Goal: Information Seeking & Learning: Check status

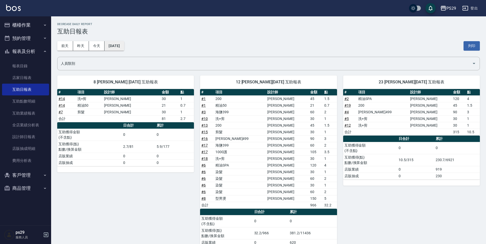
click at [115, 42] on button "[DATE]" at bounding box center [113, 45] width 19 height 9
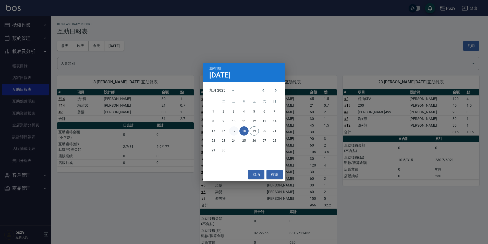
click at [236, 129] on button "17" at bounding box center [233, 130] width 9 height 9
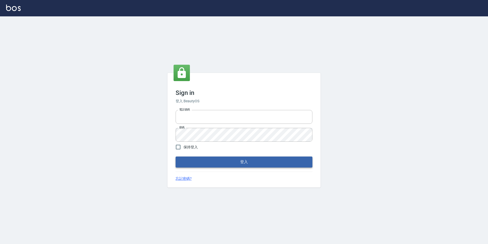
type input "0422269797"
click at [248, 162] on button "登入" at bounding box center [244, 161] width 137 height 11
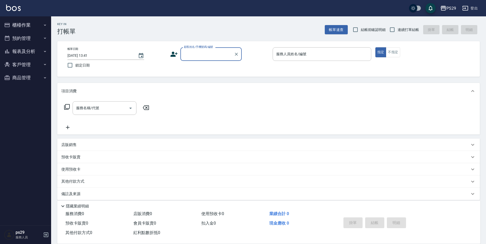
click at [29, 51] on button "報表及分析" at bounding box center [25, 51] width 47 height 13
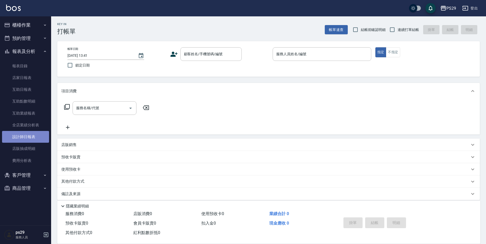
click at [30, 137] on link "設計師日報表" at bounding box center [25, 137] width 47 height 12
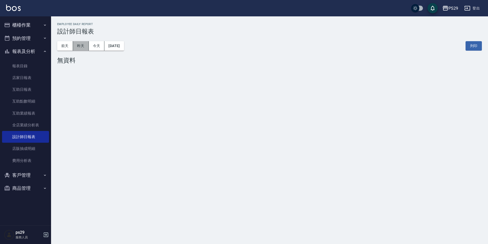
click at [79, 46] on button "昨天" at bounding box center [81, 45] width 16 height 9
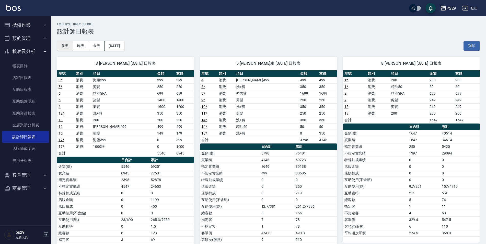
click at [70, 50] on button "前天" at bounding box center [65, 45] width 16 height 9
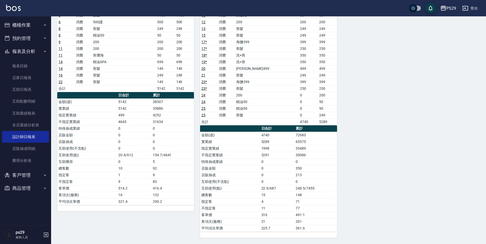
scroll to position [21, 0]
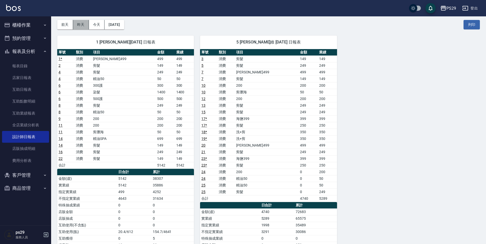
click at [75, 22] on button "昨天" at bounding box center [81, 24] width 16 height 9
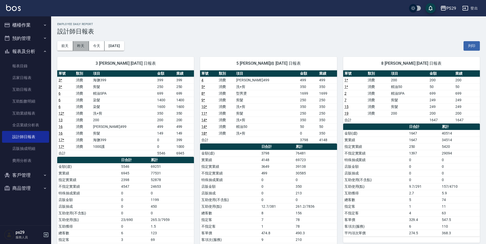
click at [76, 45] on button "昨天" at bounding box center [81, 45] width 16 height 9
click at [60, 45] on button "前天" at bounding box center [65, 45] width 16 height 9
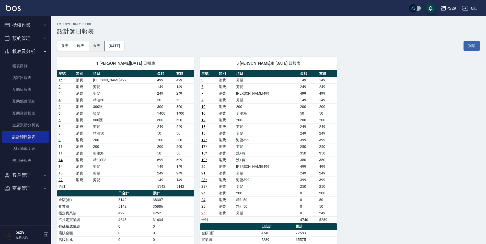
click at [97, 48] on button "今天" at bounding box center [97, 45] width 16 height 9
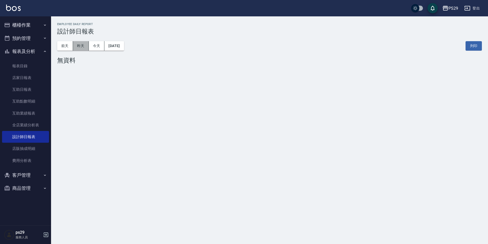
click at [86, 48] on button "昨天" at bounding box center [81, 45] width 16 height 9
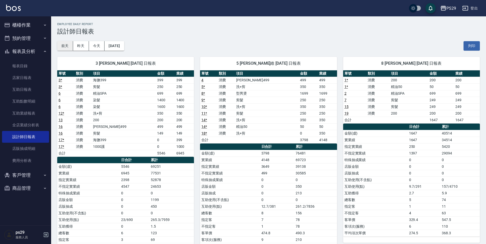
click at [66, 45] on button "前天" at bounding box center [65, 45] width 16 height 9
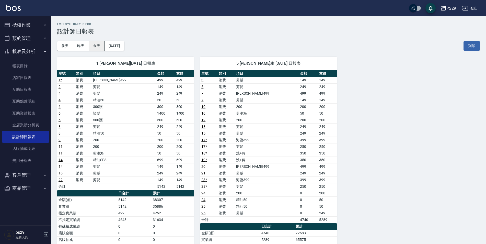
click at [95, 46] on button "今天" at bounding box center [97, 45] width 16 height 9
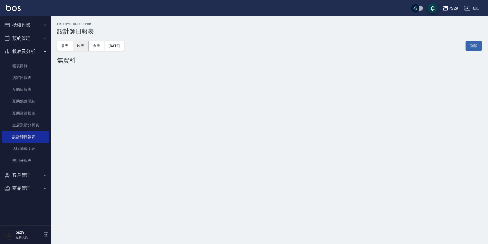
click at [76, 46] on button "昨天" at bounding box center [81, 45] width 16 height 9
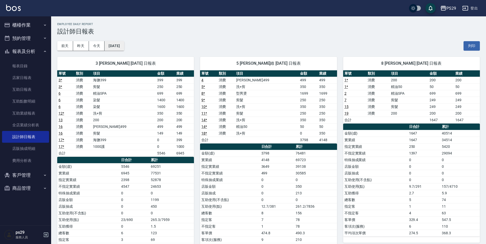
click at [108, 43] on button "[DATE]" at bounding box center [113, 45] width 19 height 9
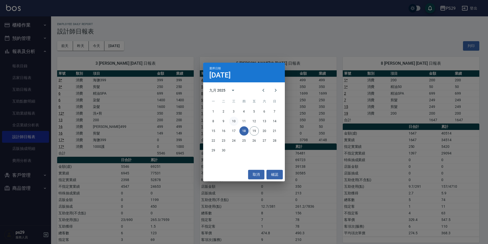
click at [231, 119] on button "10" at bounding box center [233, 120] width 9 height 9
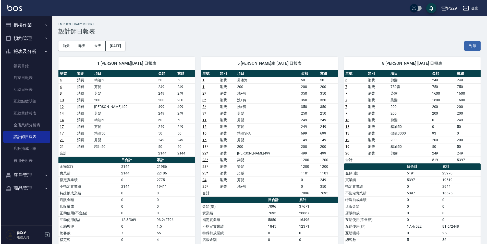
scroll to position [26, 0]
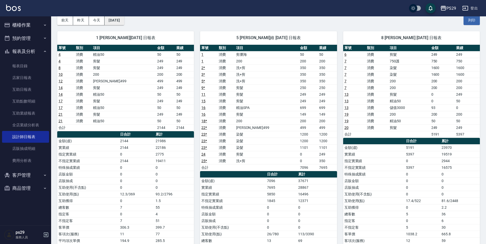
click at [117, 19] on button "2025/09/10" at bounding box center [113, 20] width 19 height 9
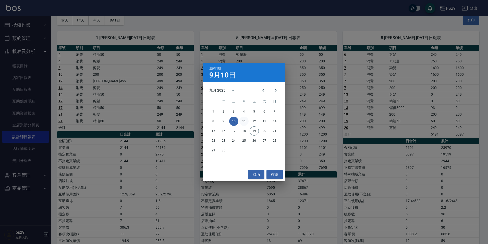
click at [245, 117] on button "11" at bounding box center [244, 120] width 9 height 9
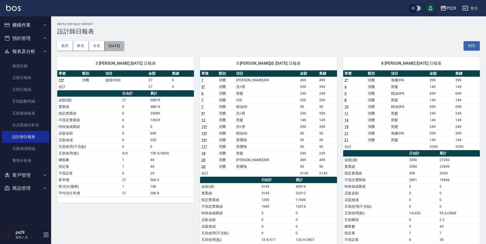
click at [113, 47] on button "2025/09/11" at bounding box center [113, 45] width 19 height 9
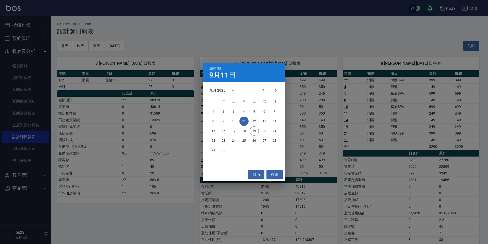
click at [254, 118] on button "12" at bounding box center [254, 120] width 9 height 9
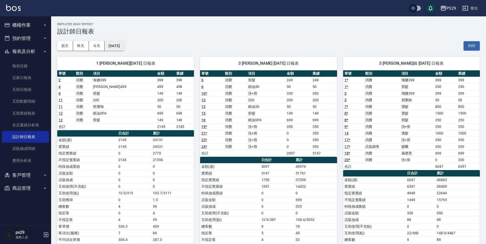
click at [112, 44] on button "2025/09/12" at bounding box center [113, 45] width 19 height 9
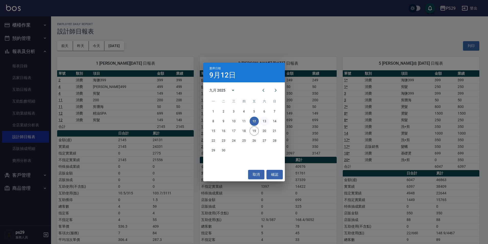
click at [266, 122] on button "13" at bounding box center [264, 120] width 9 height 9
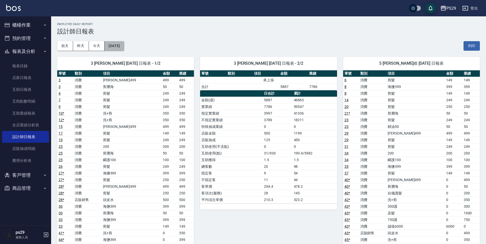
click at [124, 46] on button "2025/09/13" at bounding box center [113, 45] width 19 height 9
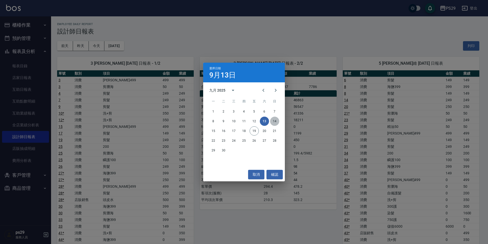
click at [273, 120] on button "14" at bounding box center [274, 120] width 9 height 9
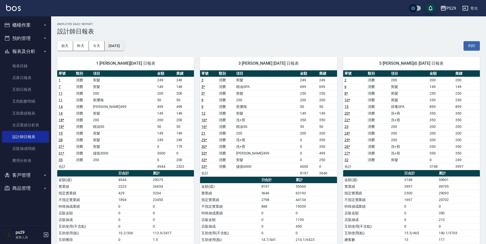
click at [123, 46] on button "2025/09/14" at bounding box center [113, 45] width 19 height 9
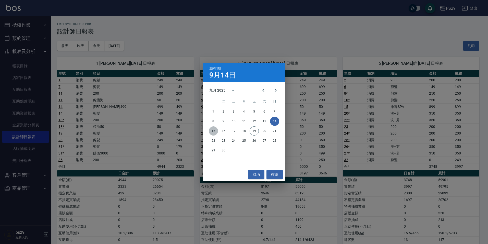
click at [214, 130] on button "15" at bounding box center [213, 130] width 9 height 9
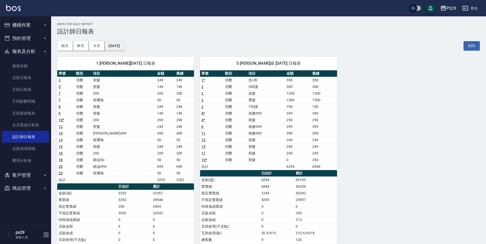
click at [121, 44] on button "2025/09/15" at bounding box center [113, 45] width 19 height 9
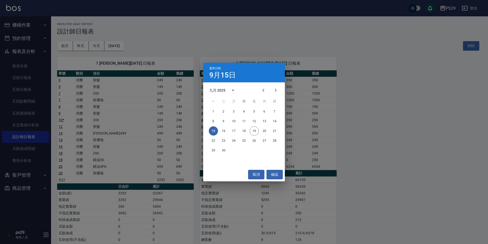
click at [228, 130] on div "15 16 17 18 19 20 21" at bounding box center [244, 130] width 82 height 9
click at [226, 130] on button "16" at bounding box center [223, 130] width 9 height 9
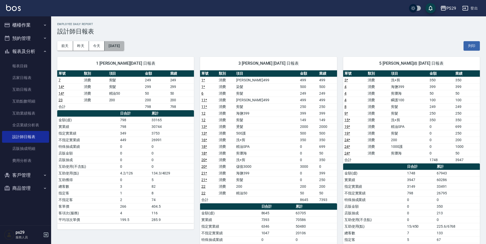
click at [124, 46] on button "2025/09/16" at bounding box center [113, 45] width 19 height 9
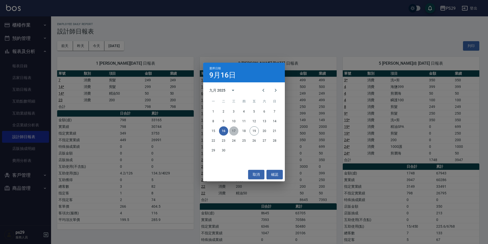
click at [236, 131] on button "17" at bounding box center [233, 130] width 9 height 9
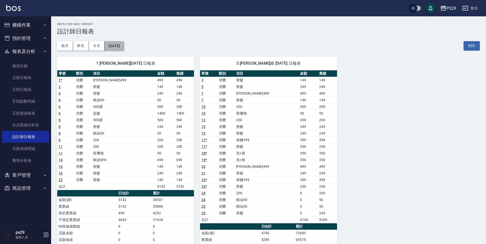
click at [114, 46] on button "2025/09/17" at bounding box center [113, 45] width 19 height 9
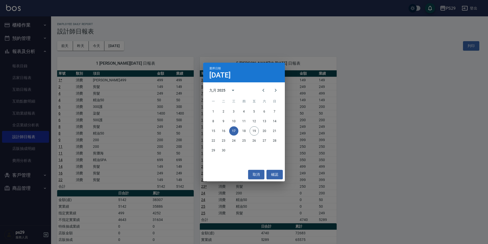
click at [293, 33] on div "選擇日期 9月17日 九月 2025 一 二 三 四 五 六 日 1 2 3 4 5 6 7 8 9 10 11 12 13 14 15 16 17 18 1…" at bounding box center [244, 122] width 488 height 244
